Goal: Task Accomplishment & Management: Complete application form

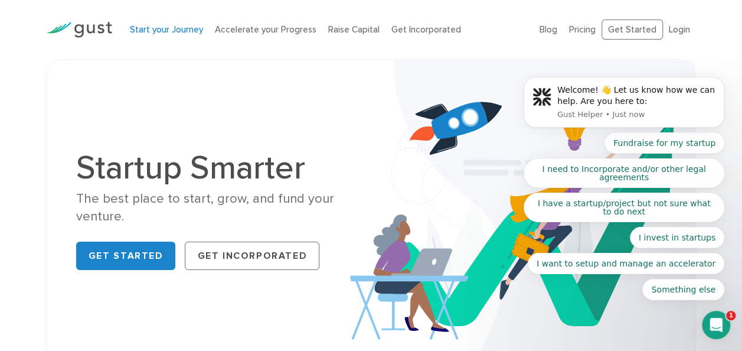
click at [142, 28] on link "Start your Journey" at bounding box center [166, 29] width 73 height 11
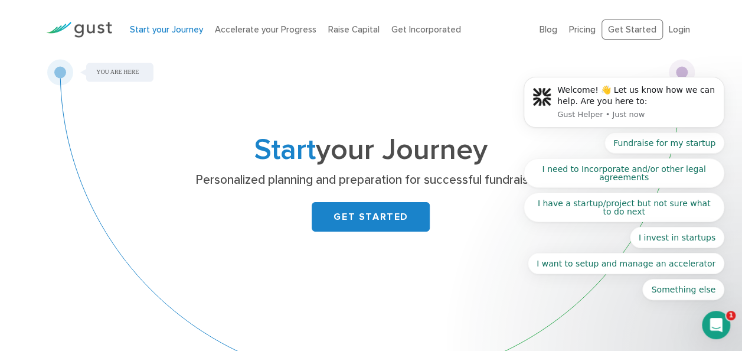
scroll to position [116, 0]
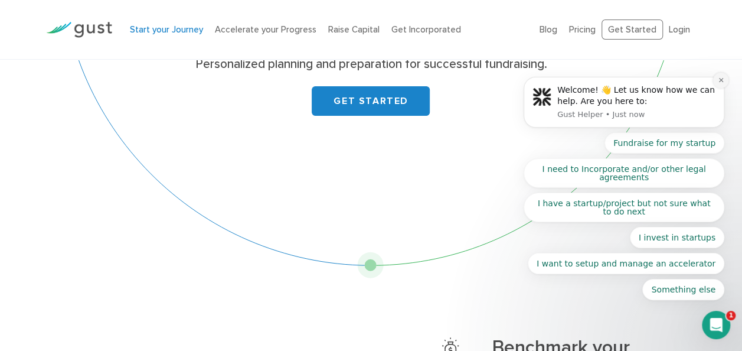
click at [719, 81] on icon "Dismiss notification" at bounding box center [721, 80] width 6 height 6
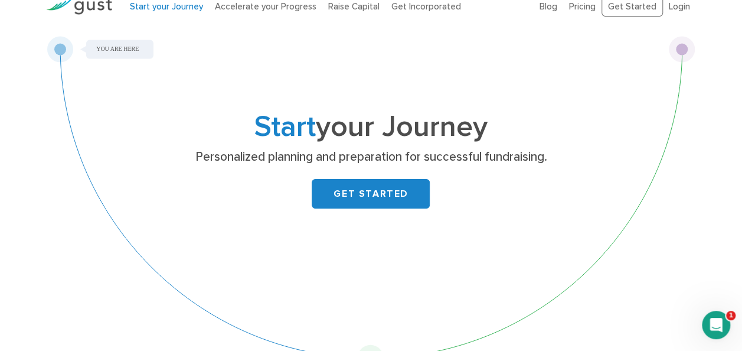
scroll to position [30, 0]
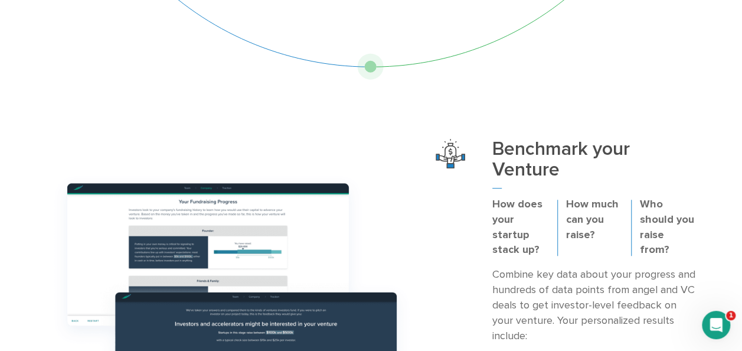
scroll to position [0, 0]
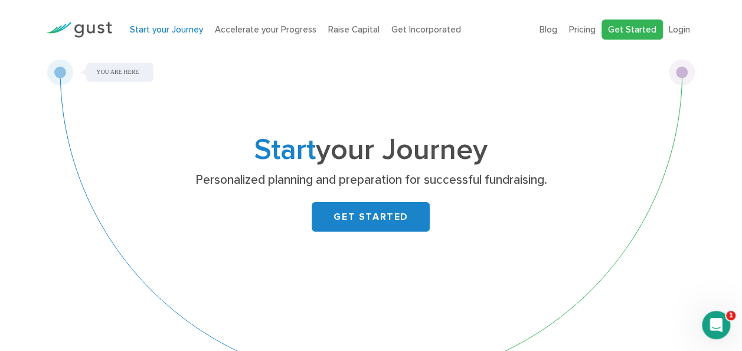
click at [622, 36] on link "Get Started" at bounding box center [632, 29] width 61 height 21
